Goal: Task Accomplishment & Management: Complete application form

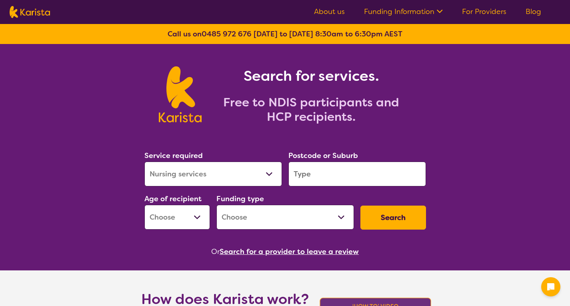
select select "Nursing services"
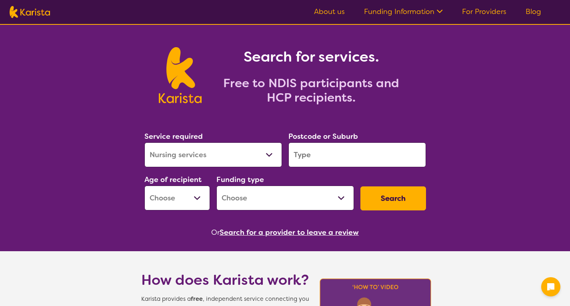
scroll to position [21, 0]
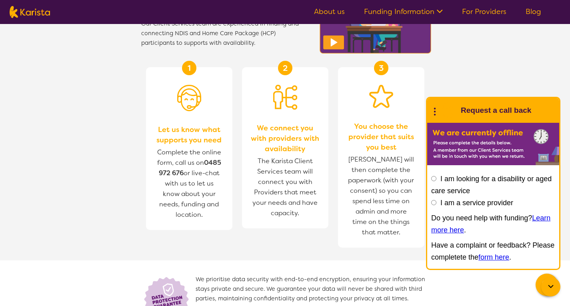
scroll to position [323, 0]
click at [466, 8] on link "For Providers" at bounding box center [484, 12] width 44 height 10
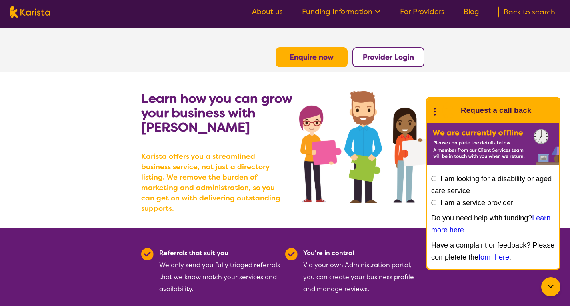
scroll to position [0, 0]
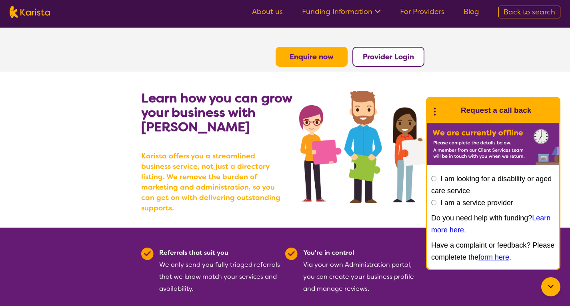
click at [389, 58] on b "Provider Login" at bounding box center [388, 57] width 51 height 10
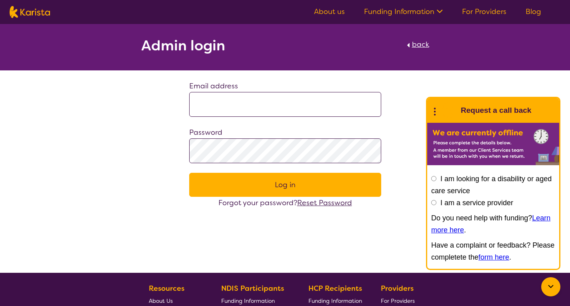
click at [483, 10] on link "For Providers" at bounding box center [484, 12] width 44 height 10
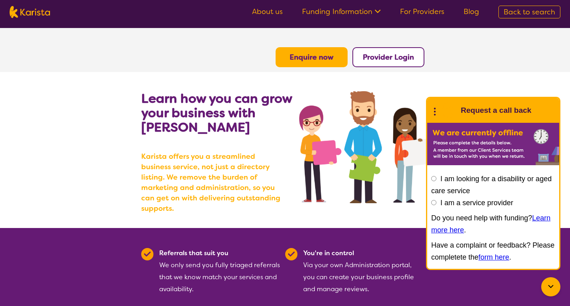
click at [321, 60] on b "Enquire now" at bounding box center [312, 57] width 44 height 10
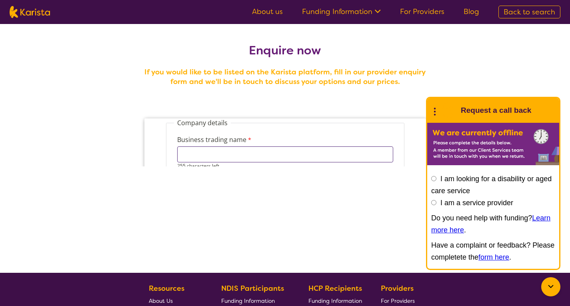
click at [295, 155] on input "Business trading name" at bounding box center [285, 154] width 216 height 16
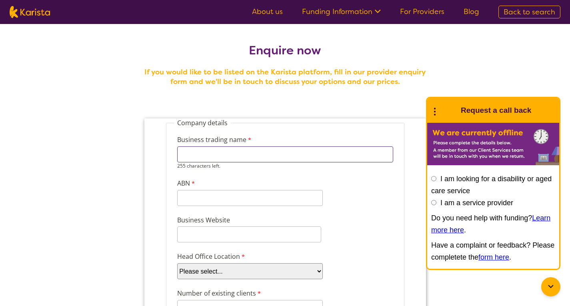
type input "1st Care"
click at [234, 201] on div "11 characters left." at bounding box center [250, 194] width 146 height 23
type input "96294207781"
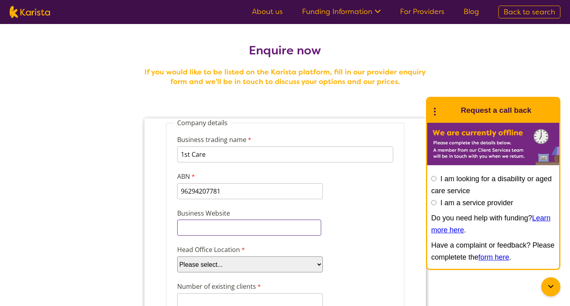
click at [240, 232] on input "Business Website" at bounding box center [249, 228] width 144 height 16
type input "www.1stcare.com.au"
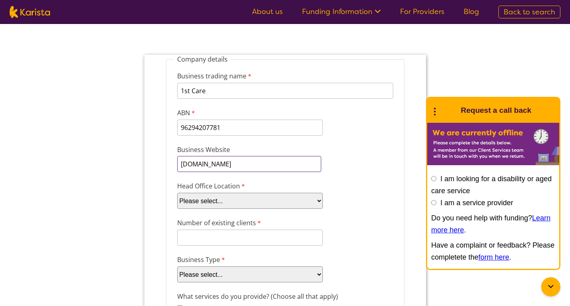
scroll to position [66, 0]
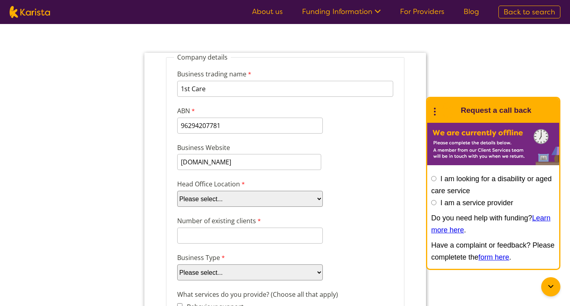
click at [252, 203] on select "Please select... ACT NSW NT QLD SA TAS VIC WA" at bounding box center [250, 199] width 146 height 16
select select "tfa_97"
click at [177, 191] on select "Please select... ACT NSW NT QLD SA TAS VIC WA" at bounding box center [250, 199] width 146 height 16
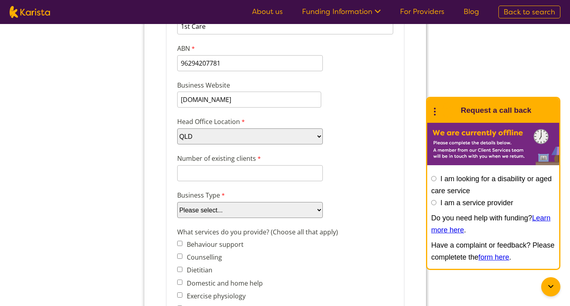
scroll to position [128, 0]
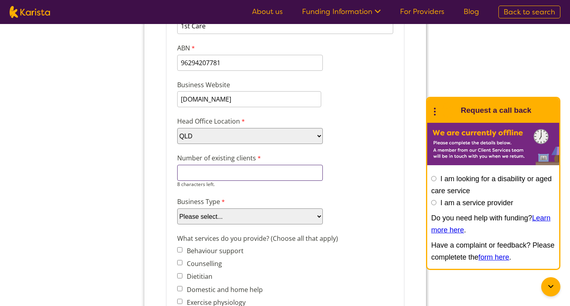
click at [218, 171] on input "Number of existing clients" at bounding box center [250, 173] width 146 height 16
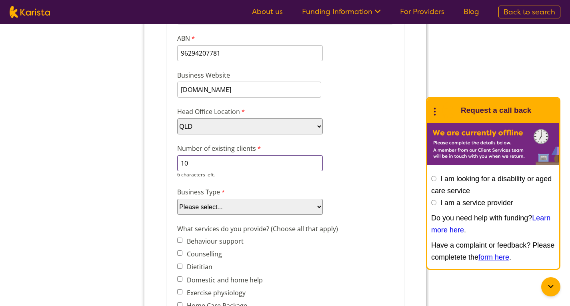
scroll to position [147, 0]
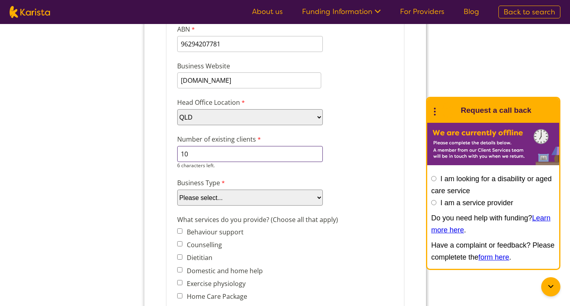
type input "10"
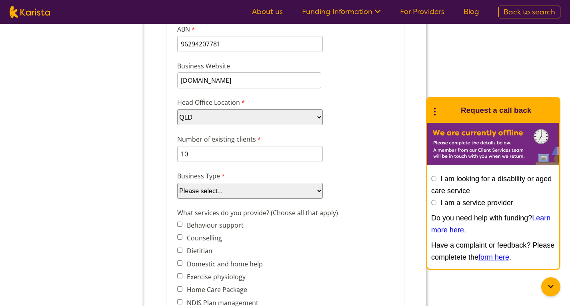
click at [235, 196] on select "Please select... Company Individual/Sole Trader Other (please specify)" at bounding box center [250, 191] width 146 height 16
select select "tfa_87"
click at [177, 199] on select "Please select... Company Individual/Sole Trader Other (please specify)" at bounding box center [250, 191] width 146 height 16
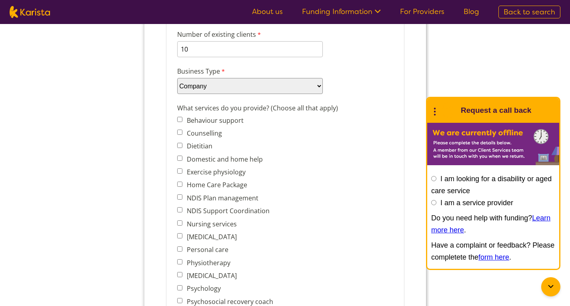
scroll to position [253, 0]
click at [179, 182] on input "Home Care Package" at bounding box center [179, 183] width 5 height 5
checkbox input "true"
click at [181, 221] on input "Nursing services" at bounding box center [179, 222] width 5 height 5
checkbox input "true"
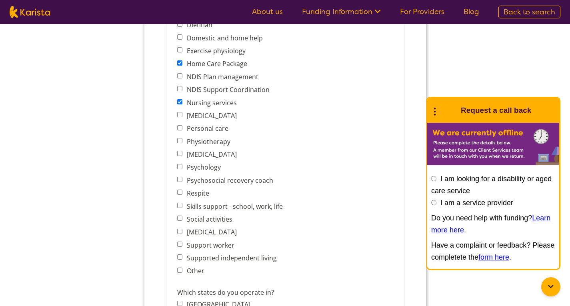
scroll to position [374, 0]
click at [180, 124] on input "Personal care" at bounding box center [179, 126] width 5 height 5
checkbox input "true"
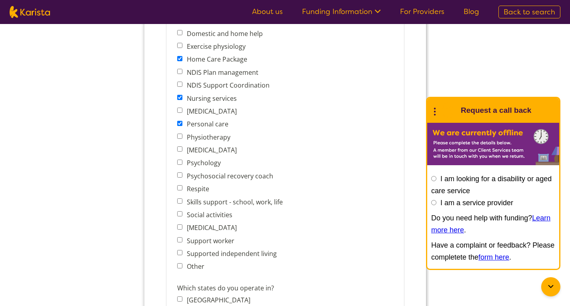
scroll to position [389, 0]
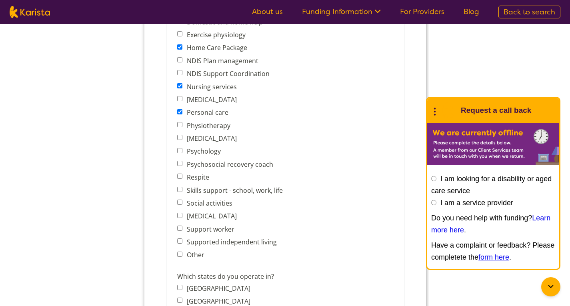
click at [181, 174] on input "Respite" at bounding box center [179, 176] width 5 height 5
checkbox input "true"
click at [179, 200] on input "Social activities" at bounding box center [179, 202] width 5 height 5
checkbox input "true"
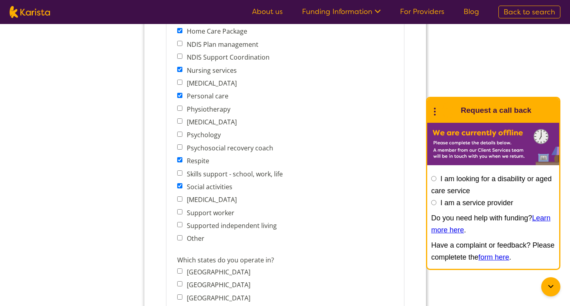
scroll to position [409, 0]
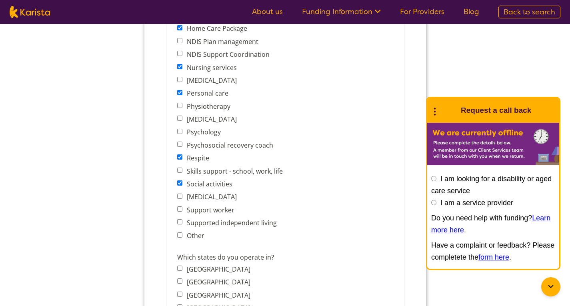
click at [180, 217] on span "Supported independent living" at bounding box center [232, 222] width 110 height 11
click at [178, 219] on input "Supported independent living" at bounding box center [179, 221] width 5 height 5
checkbox input "true"
click at [180, 206] on input "Support worker" at bounding box center [179, 208] width 5 height 5
checkbox input "true"
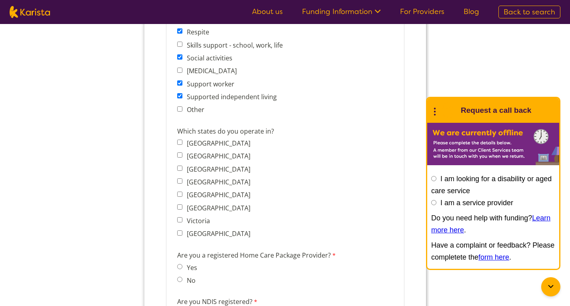
scroll to position [537, 0]
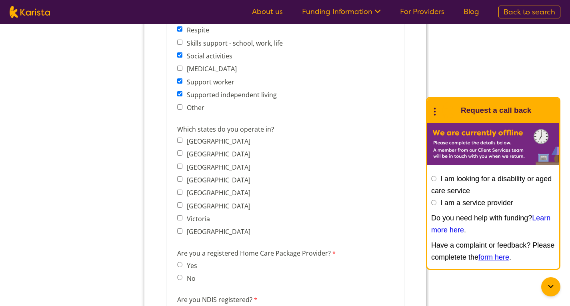
click at [180, 176] on input "Queensland" at bounding box center [179, 178] width 5 height 5
checkbox input "true"
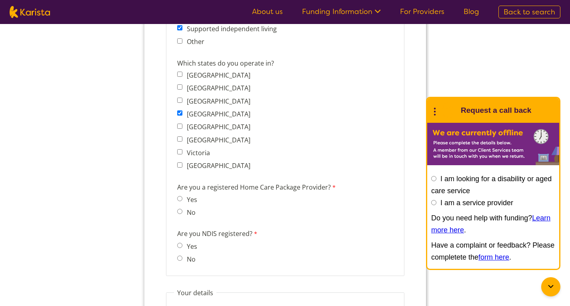
scroll to position [603, 0]
click at [181, 209] on input "No" at bounding box center [179, 211] width 5 height 5
radio input "true"
click at [180, 243] on input "Yes" at bounding box center [179, 245] width 5 height 5
radio input "true"
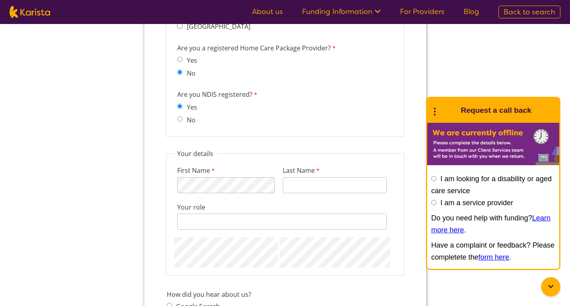
scroll to position [743, 0]
click at [306, 180] on input "Last Name" at bounding box center [335, 184] width 104 height 16
type input "Kusi"
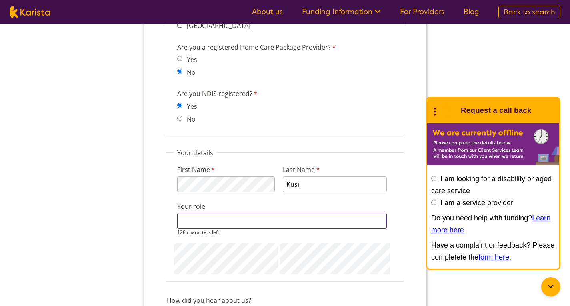
click at [278, 213] on input "Your role" at bounding box center [282, 221] width 210 height 16
type input "Manager"
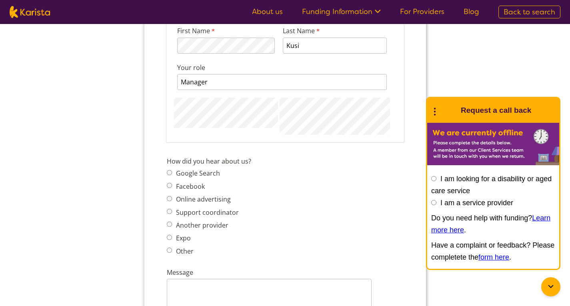
scroll to position [882, 0]
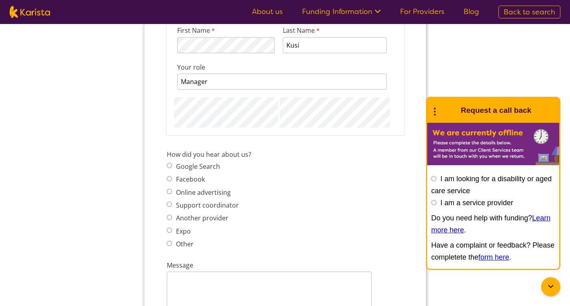
click at [168, 163] on span "Google Search" at bounding box center [204, 166] width 77 height 11
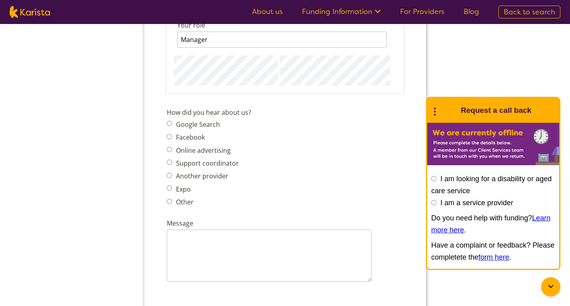
scroll to position [923, 0]
click at [192, 233] on textarea "Message" at bounding box center [268, 257] width 205 height 52
paste textarea "At 1st Care, we take pride in being a trusted Registered NDIS Provider in Ipswi…"
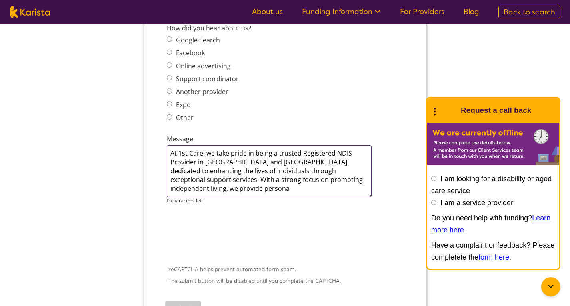
scroll to position [1008, 0]
click at [198, 181] on textarea "At 1st Care, we take pride in being a trusted Registered NDIS Provider in Ipswi…" at bounding box center [268, 171] width 205 height 52
type textarea "At 1st Care, we take pride in being a trusted Registered NDIS Provider in Ipswi…"
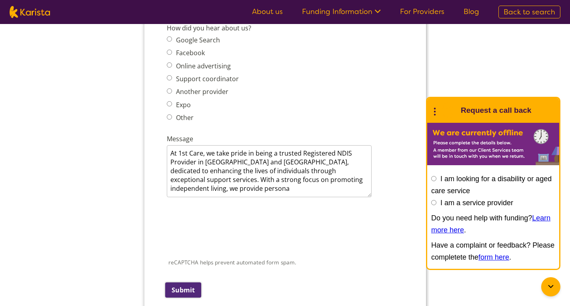
click at [183, 283] on input "Submit" at bounding box center [183, 290] width 36 height 15
